Goal: Find specific page/section: Find specific page/section

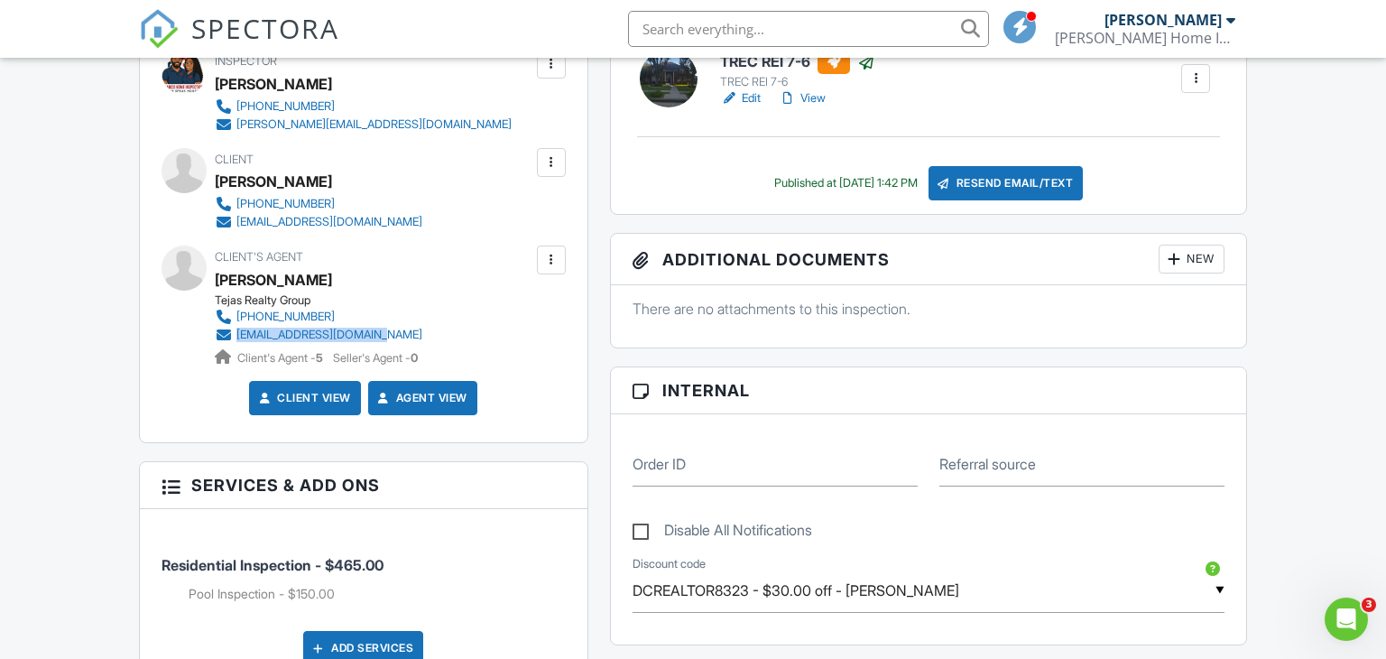
click at [695, 23] on input "text" at bounding box center [808, 29] width 361 height 36
type input "7"
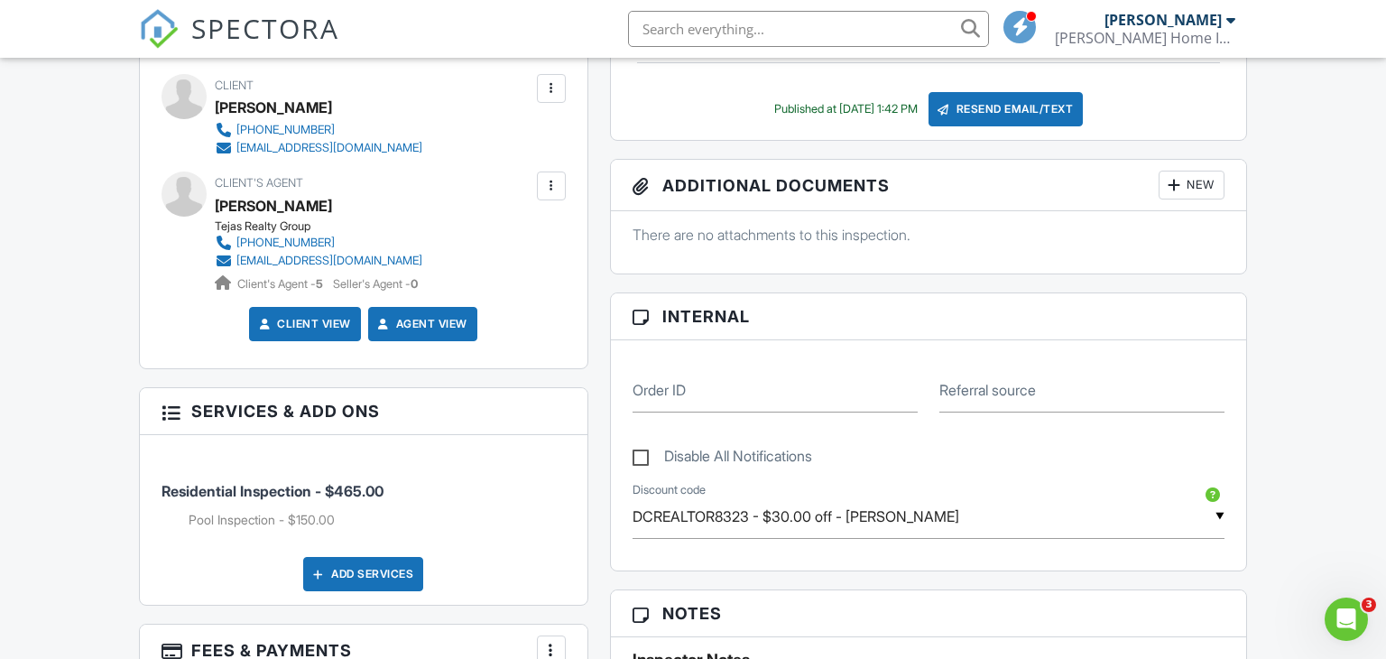
scroll to position [624, 0]
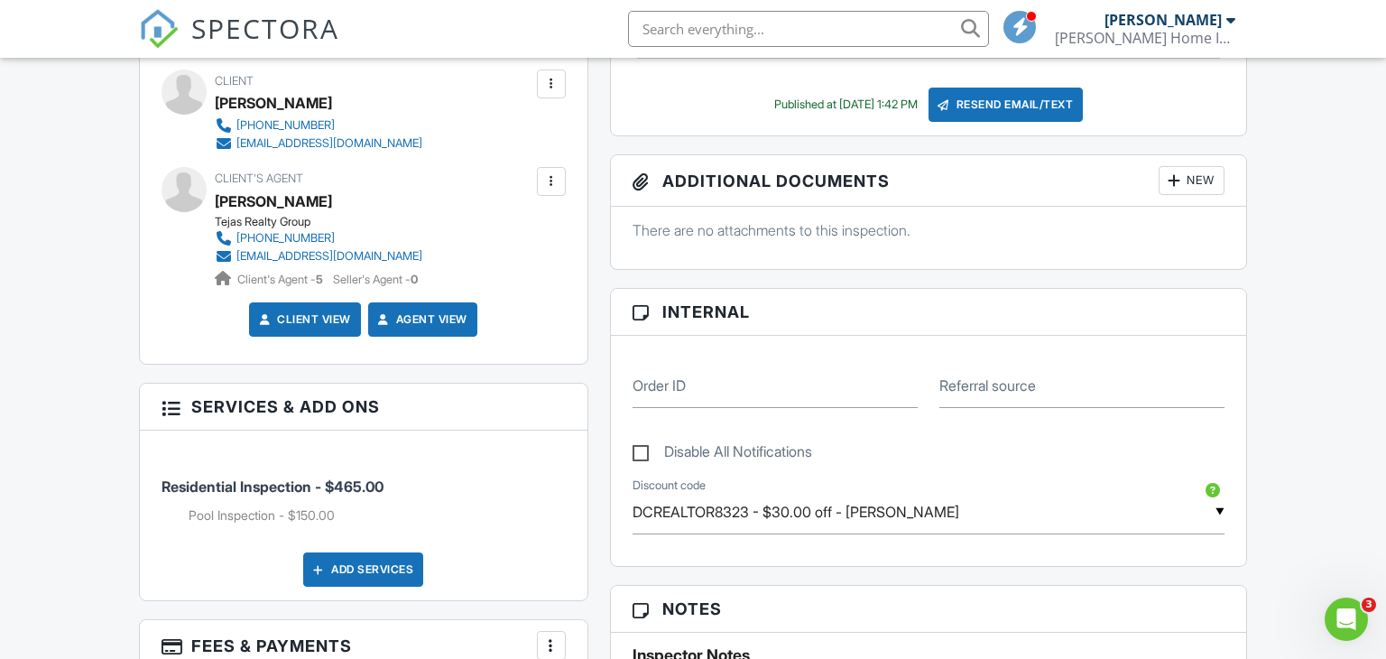
click at [733, 40] on input "text" at bounding box center [808, 29] width 361 height 36
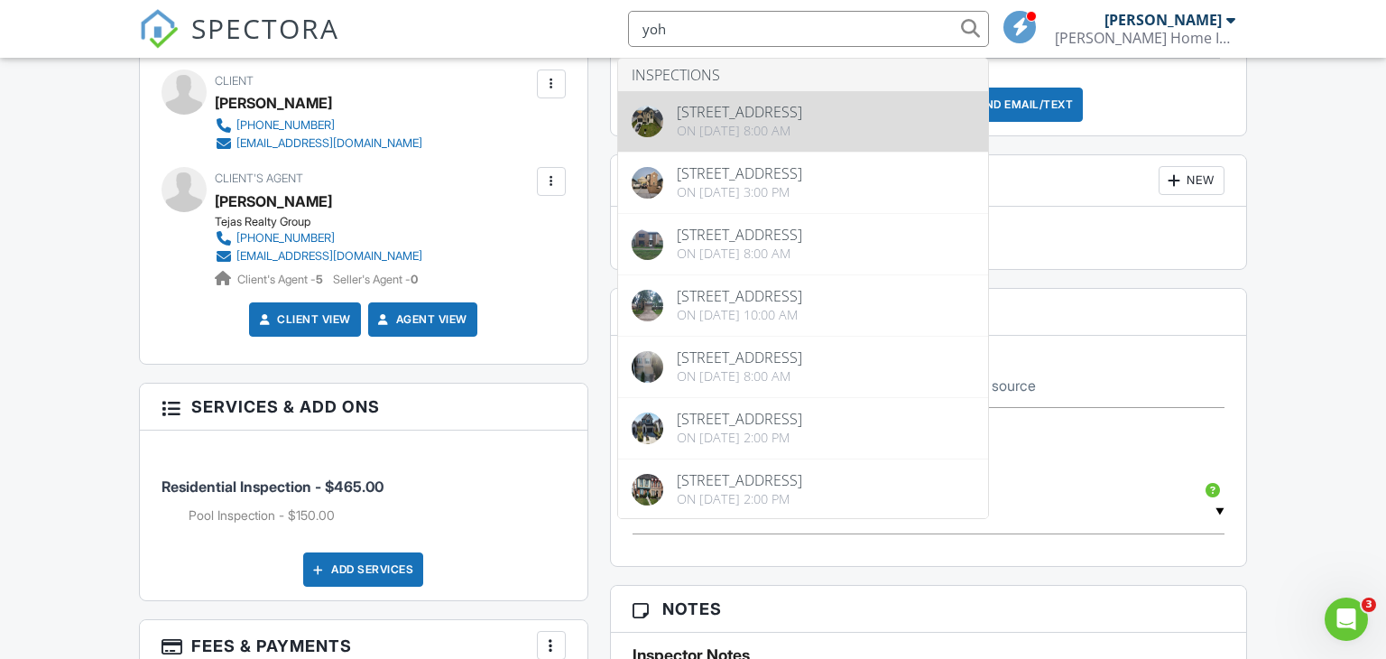
type input "yoh"
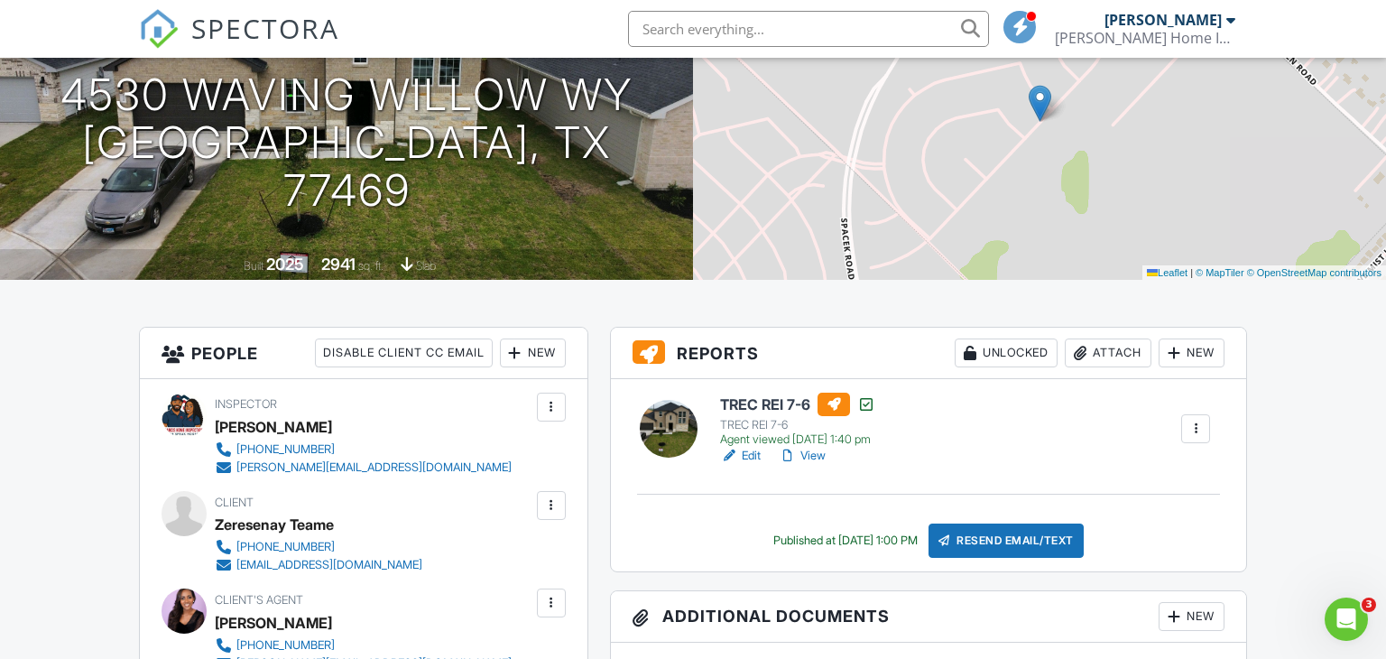
scroll to position [208, 0]
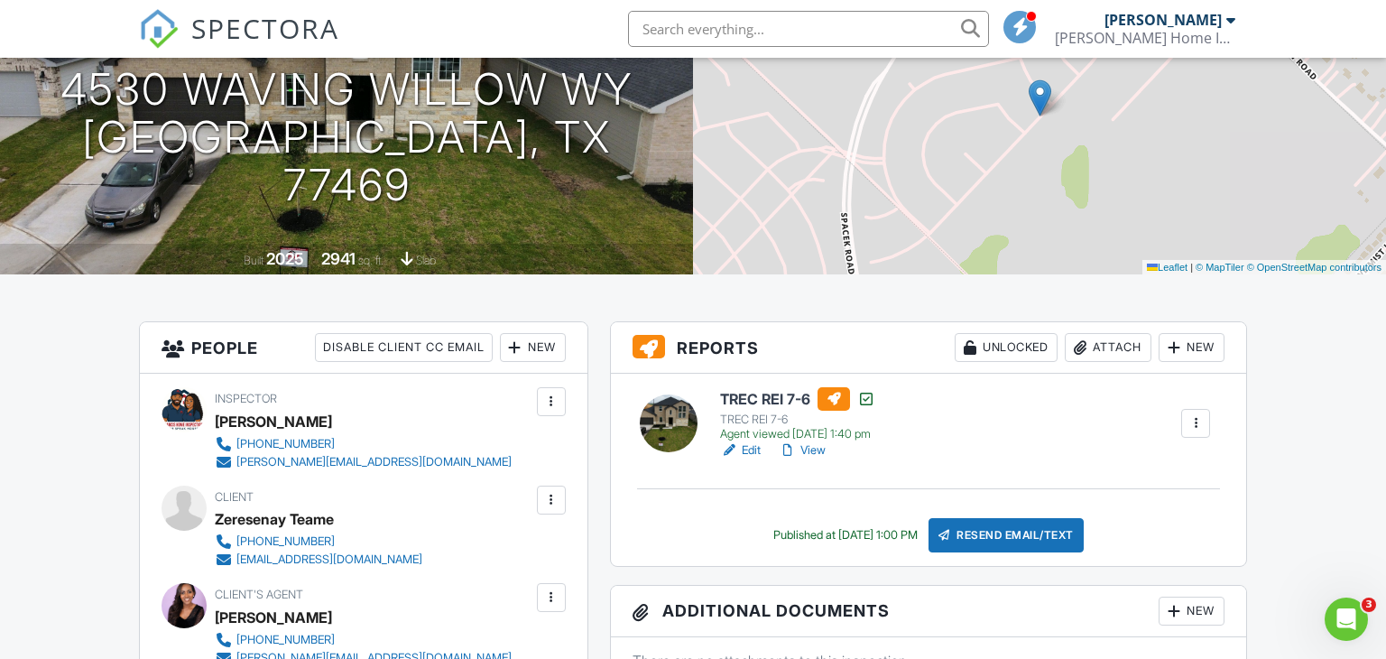
click at [814, 452] on link "View" at bounding box center [802, 450] width 47 height 18
